Goal: Task Accomplishment & Management: Manage account settings

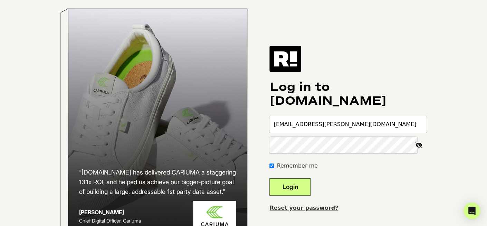
type input "[EMAIL_ADDRESS][PERSON_NAME][DOMAIN_NAME]"
click at [289, 194] on button "Login" at bounding box center [289, 186] width 41 height 17
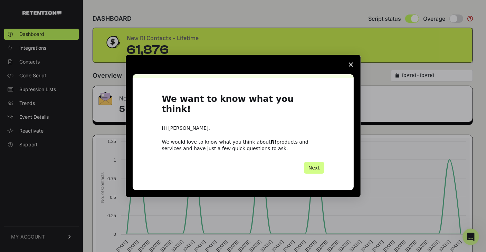
click at [350, 67] on polygon "Close survey" at bounding box center [351, 65] width 4 height 4
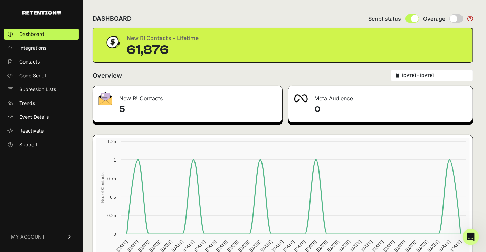
click at [40, 226] on span "MY ACCOUNT" at bounding box center [28, 236] width 34 height 7
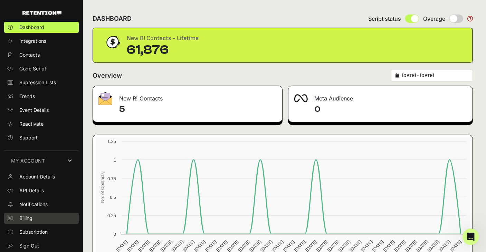
click at [38, 222] on link "Billing" at bounding box center [41, 218] width 75 height 11
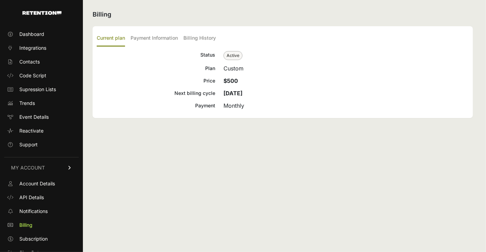
scroll to position [7, 0]
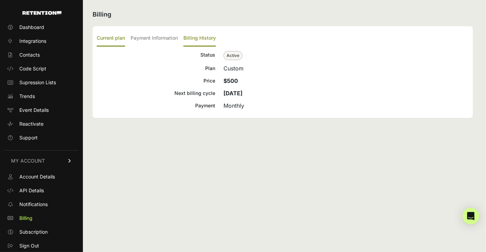
click at [199, 38] on label "Billing History" at bounding box center [199, 38] width 32 height 16
click at [0, 0] on input "Billing History" at bounding box center [0, 0] width 0 height 0
